Goal: Information Seeking & Learning: Learn about a topic

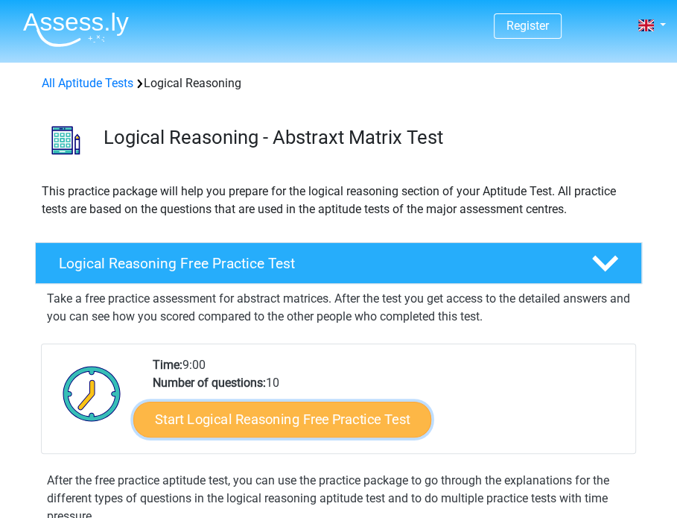
click at [288, 423] on link "Start Logical Reasoning Free Practice Test" at bounding box center [282, 419] width 298 height 36
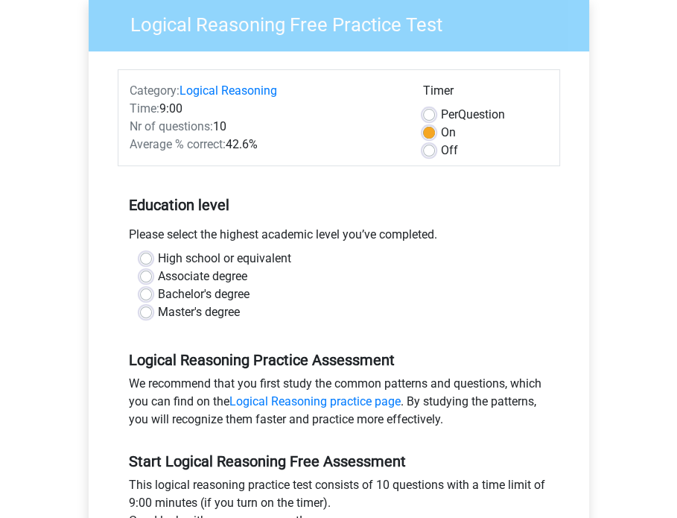
scroll to position [155, 0]
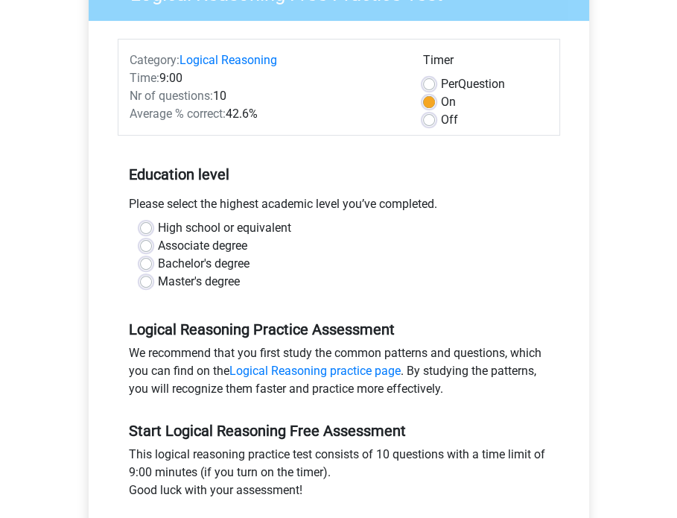
click at [158, 226] on label "High school or equivalent" at bounding box center [224, 228] width 133 height 18
click at [148, 226] on input "High school or equivalent" at bounding box center [146, 226] width 12 height 15
radio input "true"
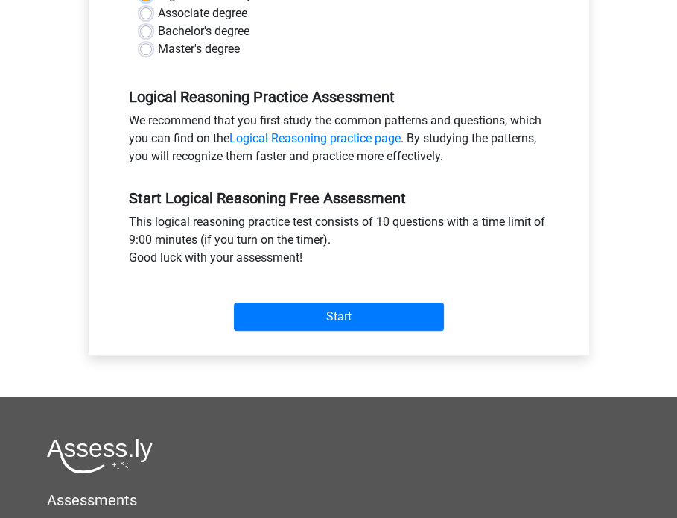
scroll to position [393, 0]
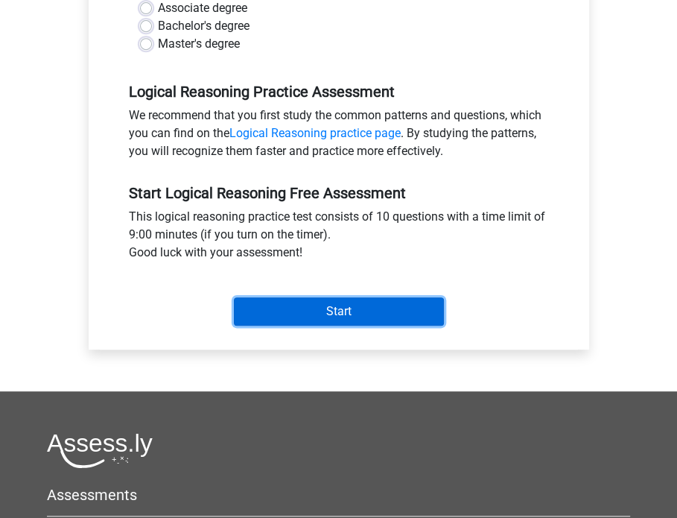
click at [280, 306] on input "Start" at bounding box center [339, 311] width 210 height 28
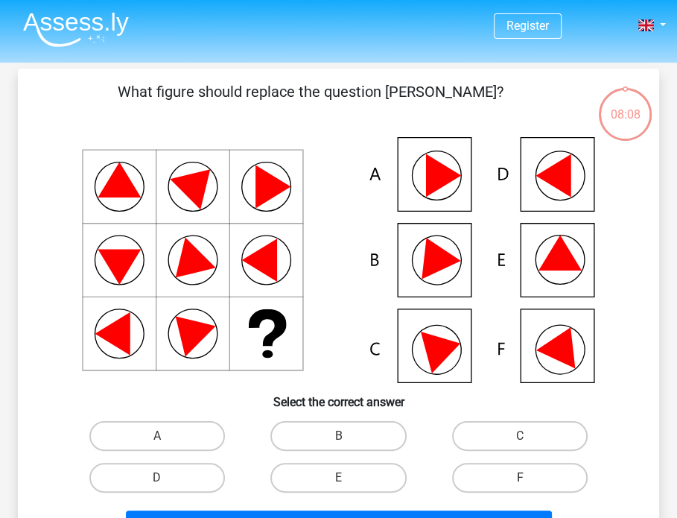
click at [469, 470] on label "F" at bounding box center [520, 478] width 136 height 30
click at [520, 477] on input "F" at bounding box center [525, 482] width 10 height 10
radio input "true"
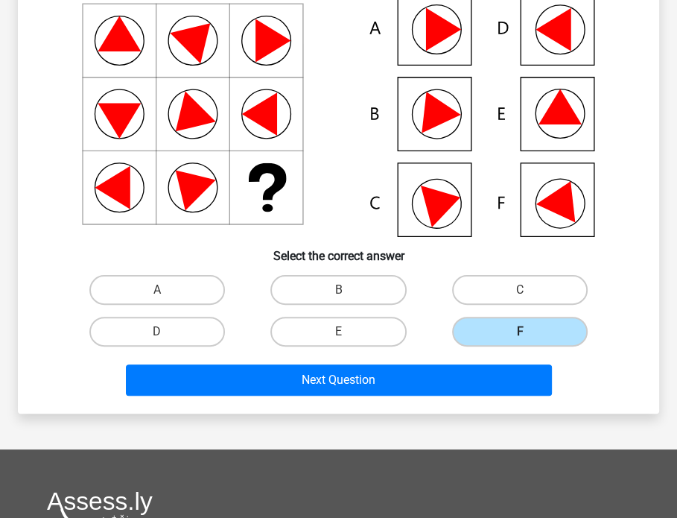
scroll to position [148, 0]
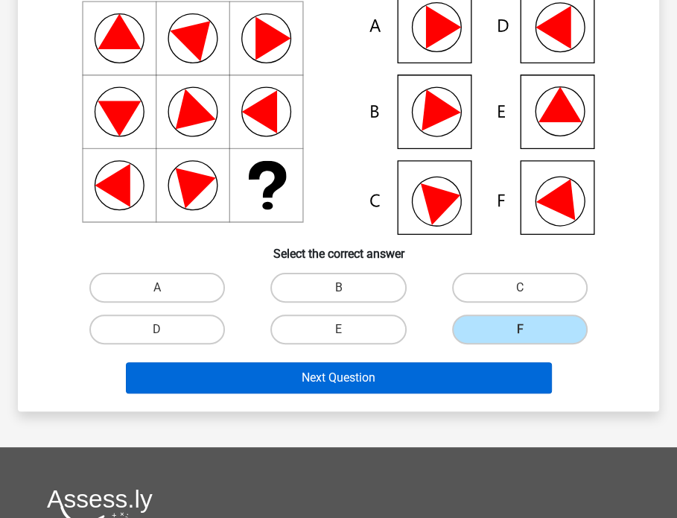
drag, startPoint x: 386, startPoint y: 398, endPoint x: 378, endPoint y: 386, distance: 14.7
click at [378, 386] on div "What figure should replace the question [PERSON_NAME]?" at bounding box center [338, 165] width 641 height 491
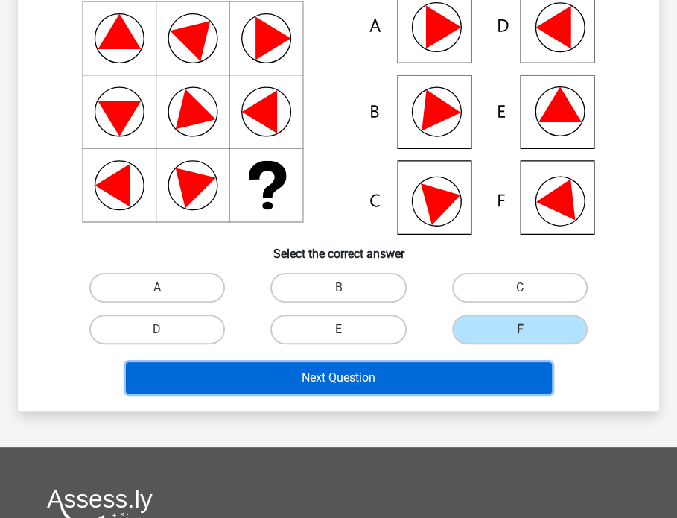
click at [378, 386] on button "Next Question" at bounding box center [339, 377] width 426 height 31
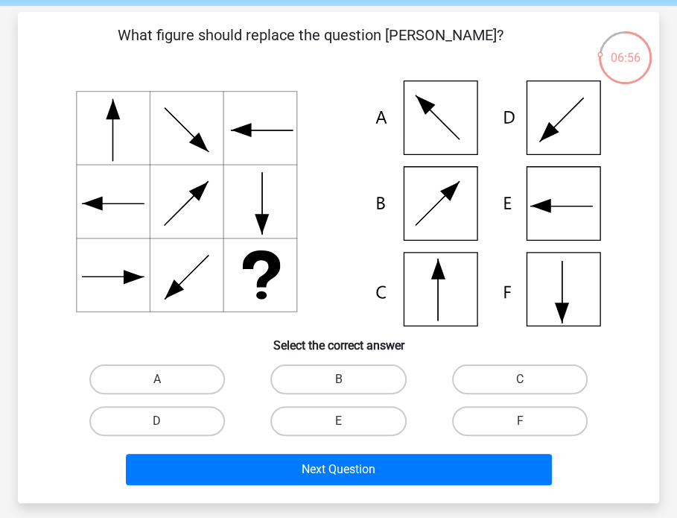
scroll to position [49, 0]
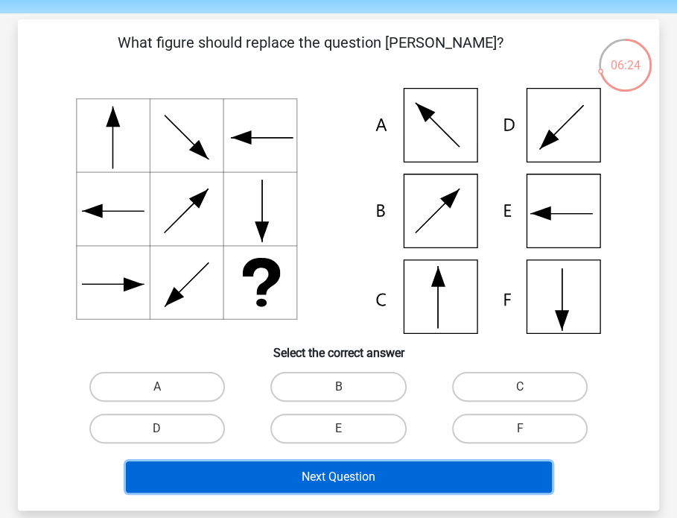
click at [242, 469] on button "Next Question" at bounding box center [339, 476] width 426 height 31
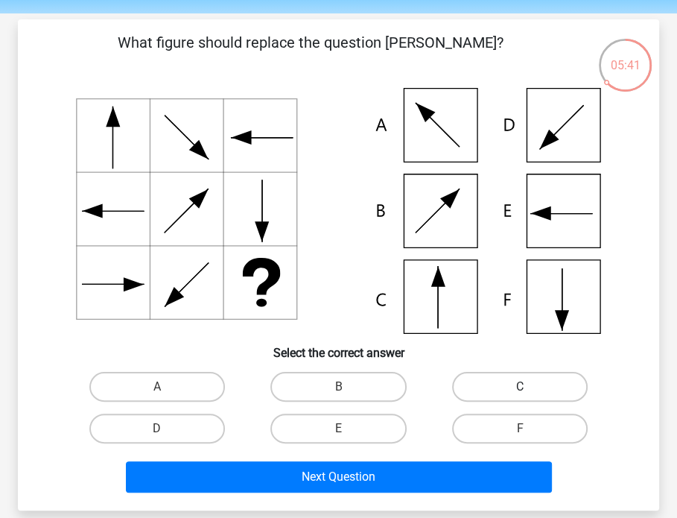
click at [515, 389] on label "C" at bounding box center [520, 387] width 136 height 30
click at [520, 389] on input "C" at bounding box center [525, 392] width 10 height 10
radio input "true"
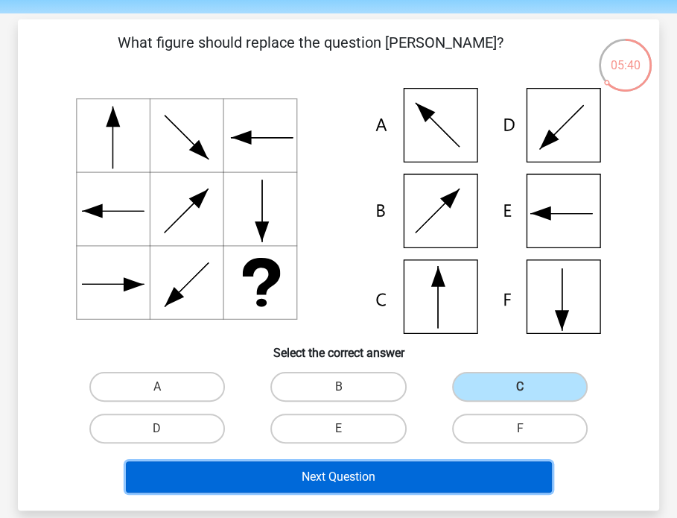
click at [367, 479] on button "Next Question" at bounding box center [339, 476] width 426 height 31
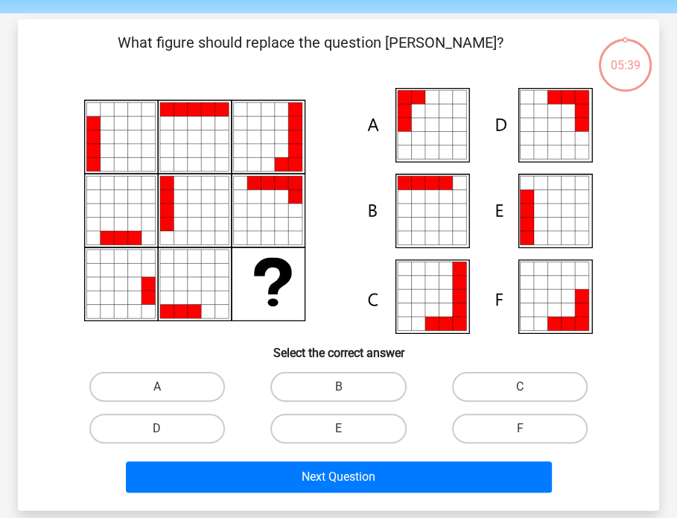
scroll to position [69, 0]
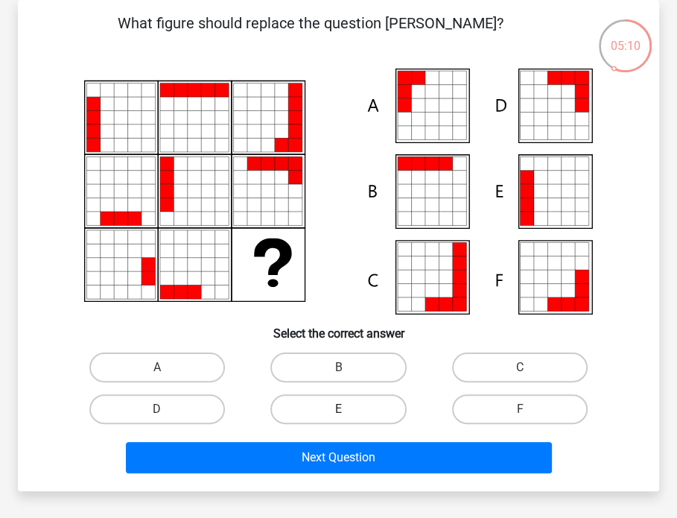
click at [368, 413] on label "E" at bounding box center [338, 409] width 136 height 30
click at [348, 413] on input "E" at bounding box center [343, 414] width 10 height 10
radio input "true"
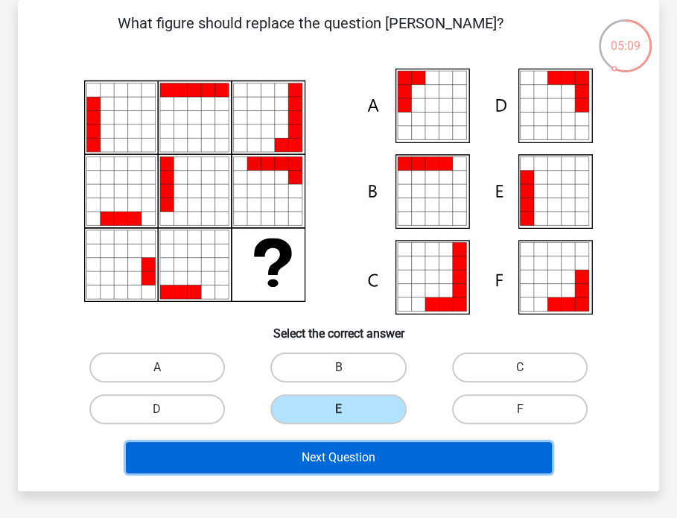
click at [347, 458] on button "Next Question" at bounding box center [339, 457] width 426 height 31
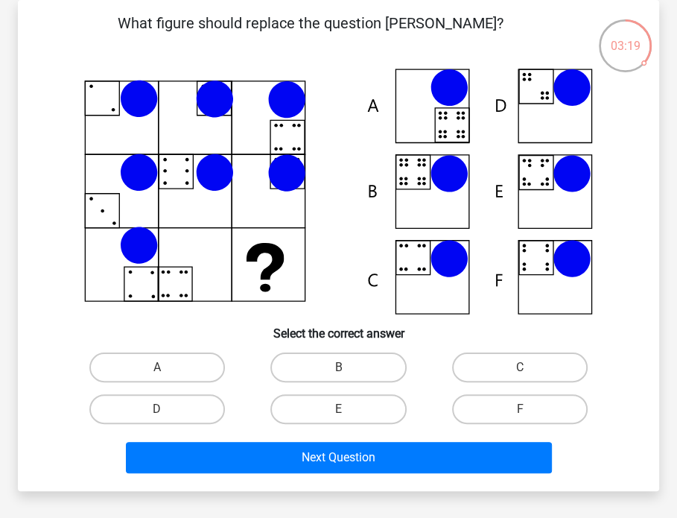
click at [340, 410] on input "E" at bounding box center [343, 414] width 10 height 10
radio input "true"
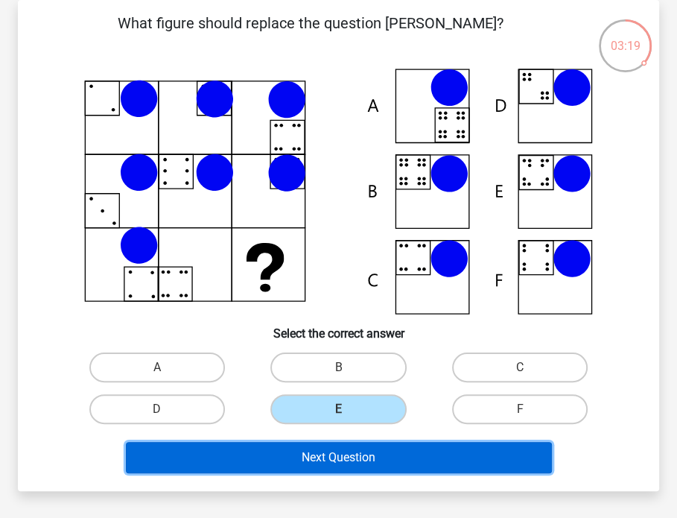
click at [327, 461] on button "Next Question" at bounding box center [339, 457] width 426 height 31
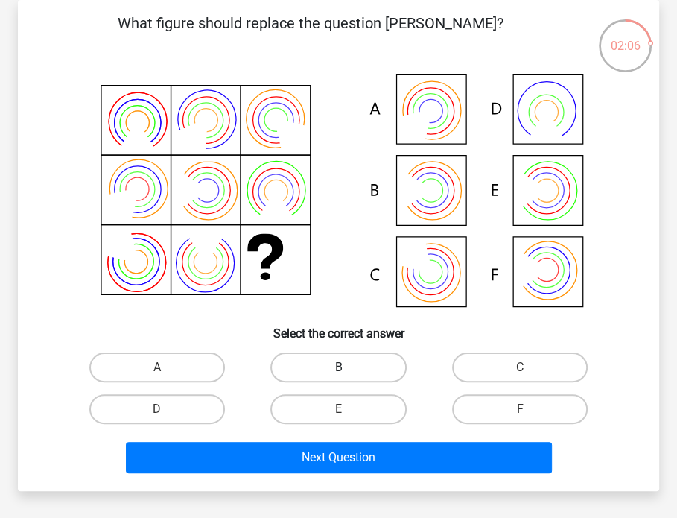
click at [306, 376] on label "B" at bounding box center [338, 367] width 136 height 30
click at [338, 376] on input "B" at bounding box center [343, 372] width 10 height 10
radio input "true"
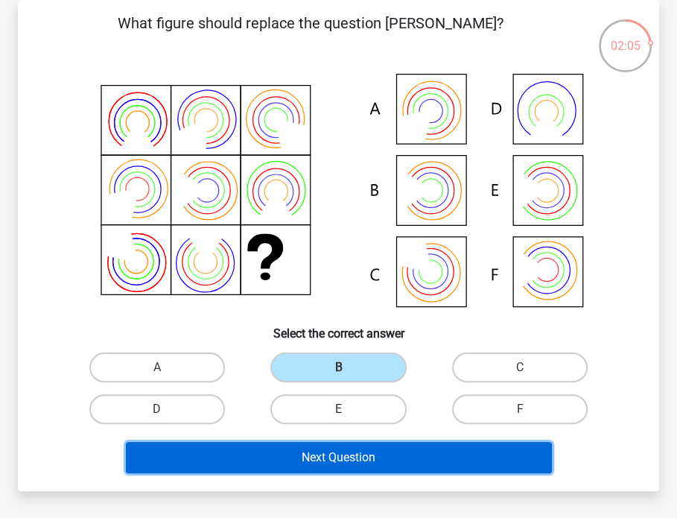
click at [306, 448] on button "Next Question" at bounding box center [339, 457] width 426 height 31
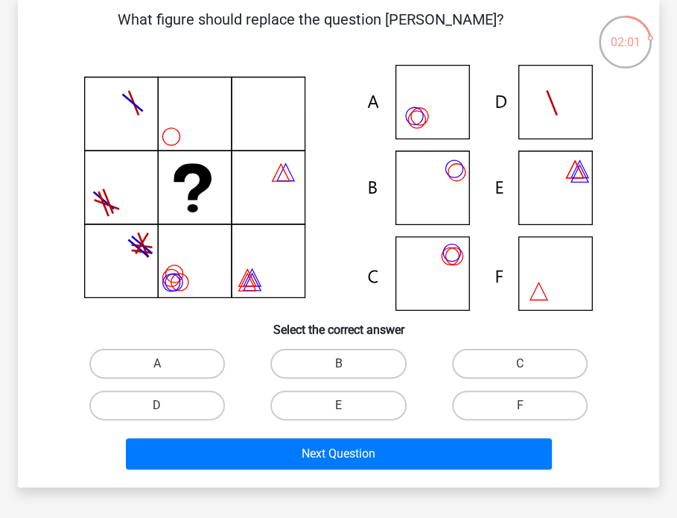
scroll to position [0, 0]
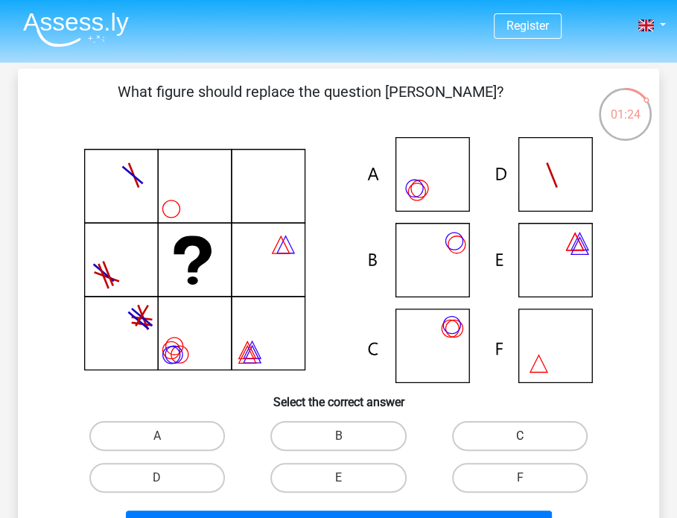
click at [469, 433] on label "C" at bounding box center [520, 436] width 136 height 30
click at [520, 436] on input "C" at bounding box center [525, 441] width 10 height 10
radio input "true"
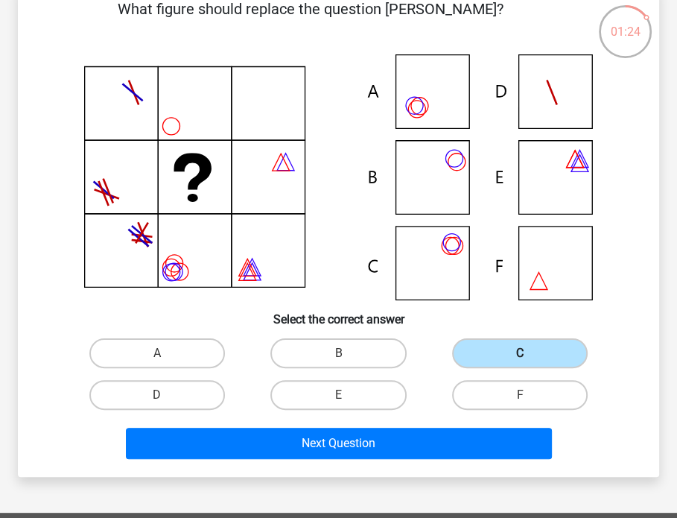
scroll to position [83, 0]
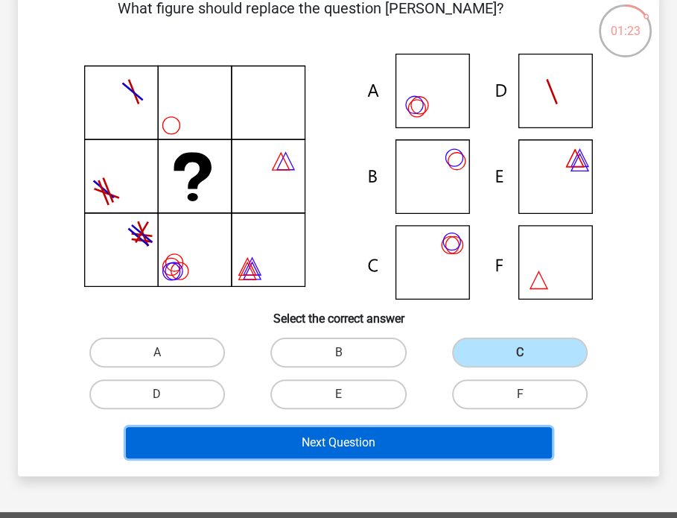
click at [402, 437] on button "Next Question" at bounding box center [339, 442] width 426 height 31
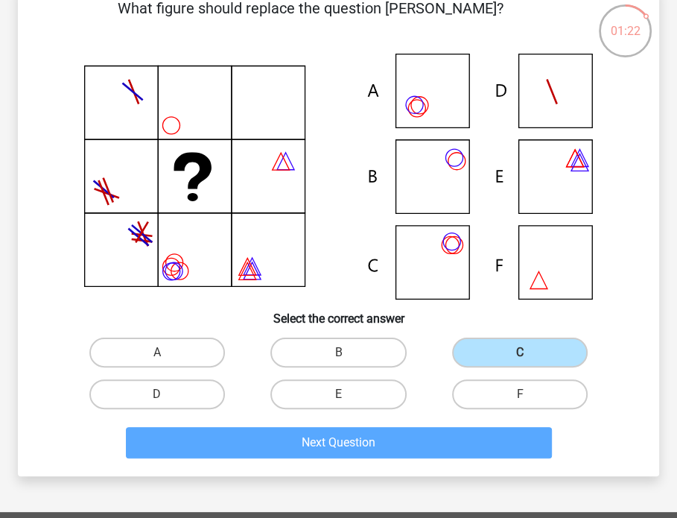
scroll to position [69, 0]
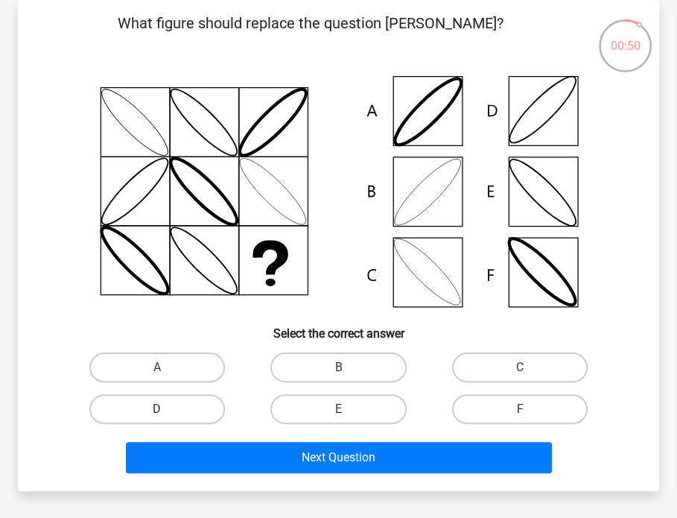
click at [197, 414] on label "D" at bounding box center [157, 409] width 136 height 30
click at [167, 414] on input "D" at bounding box center [162, 414] width 10 height 10
radio input "true"
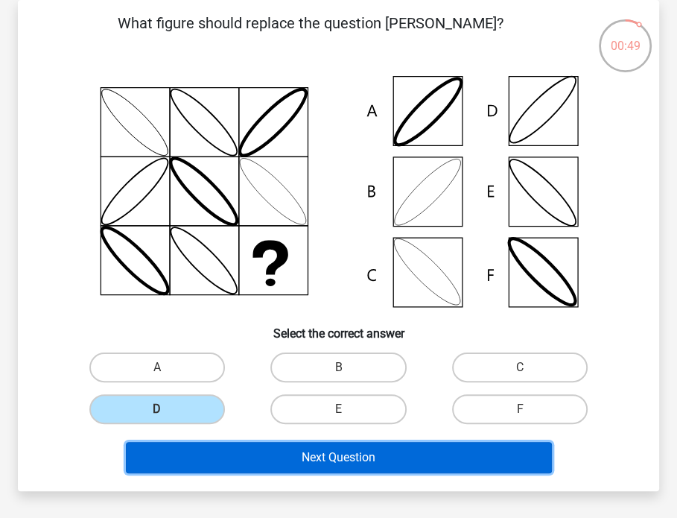
click at [248, 451] on button "Next Question" at bounding box center [339, 457] width 426 height 31
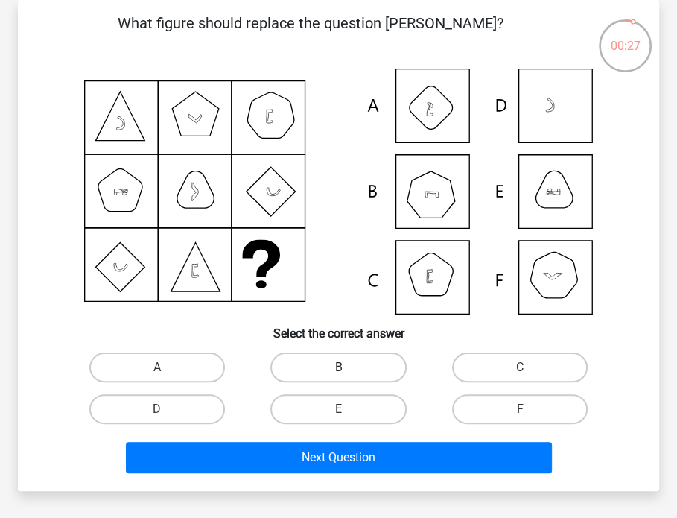
click at [318, 354] on label "B" at bounding box center [338, 367] width 136 height 30
click at [338, 367] on input "B" at bounding box center [343, 372] width 10 height 10
radio input "true"
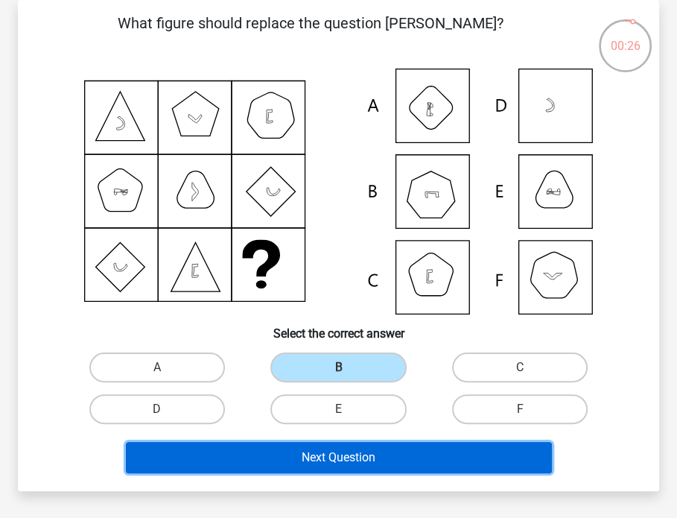
click at [328, 461] on button "Next Question" at bounding box center [339, 457] width 426 height 31
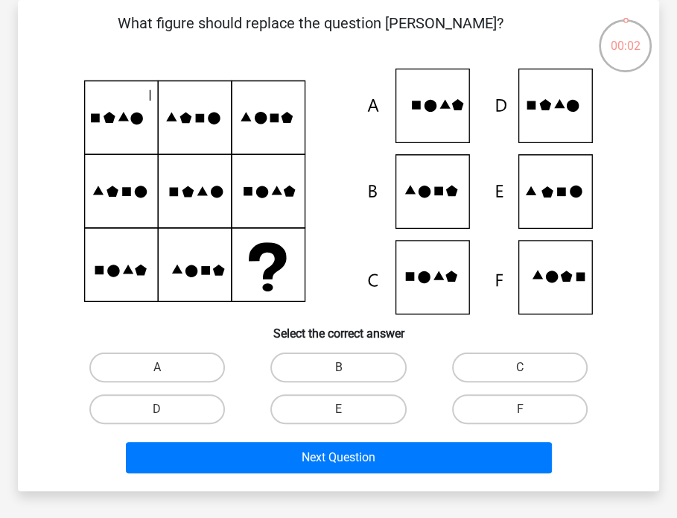
click at [158, 376] on input "A" at bounding box center [162, 372] width 10 height 10
radio input "true"
click at [161, 370] on input "A" at bounding box center [162, 372] width 10 height 10
